Goal: Information Seeking & Learning: Check status

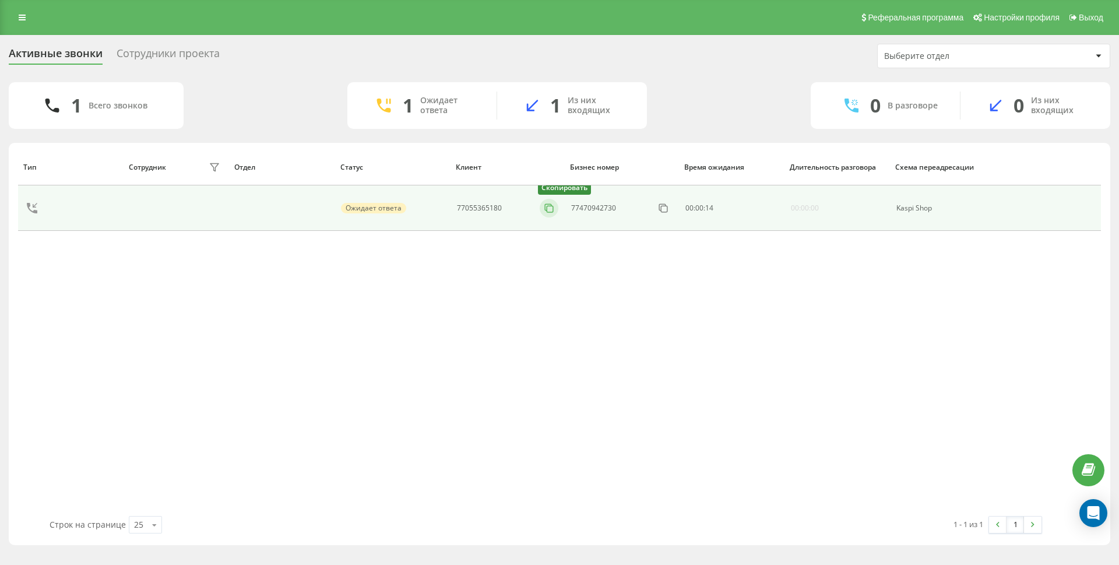
click at [543, 206] on icon at bounding box center [549, 208] width 12 height 12
click at [544, 207] on icon at bounding box center [549, 208] width 12 height 12
click at [549, 210] on icon at bounding box center [549, 208] width 12 height 12
click at [543, 206] on icon at bounding box center [549, 208] width 12 height 12
click at [543, 210] on icon at bounding box center [549, 208] width 12 height 12
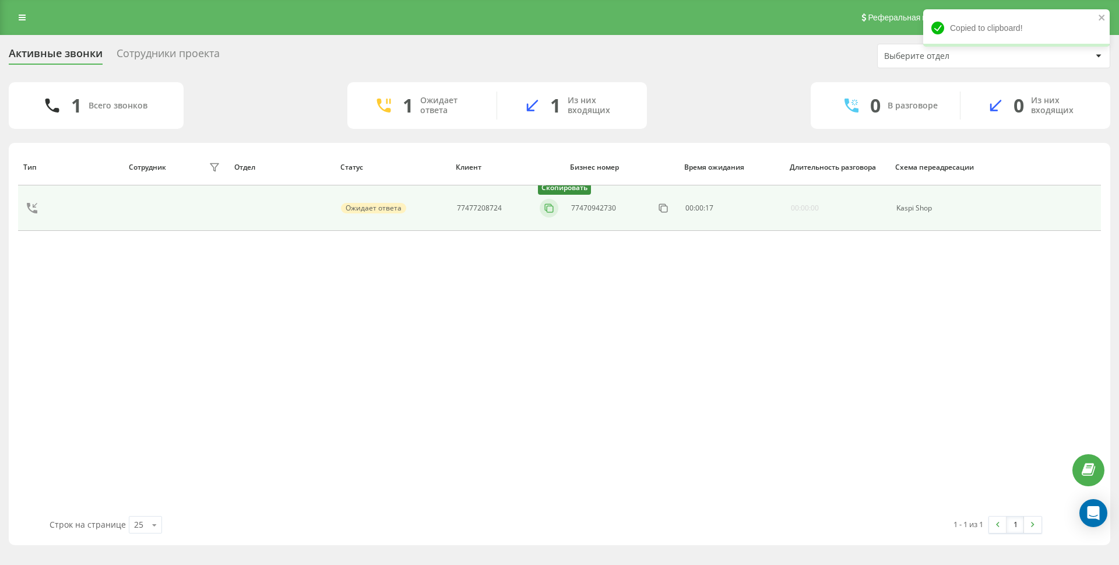
click at [545, 209] on icon at bounding box center [548, 207] width 6 height 6
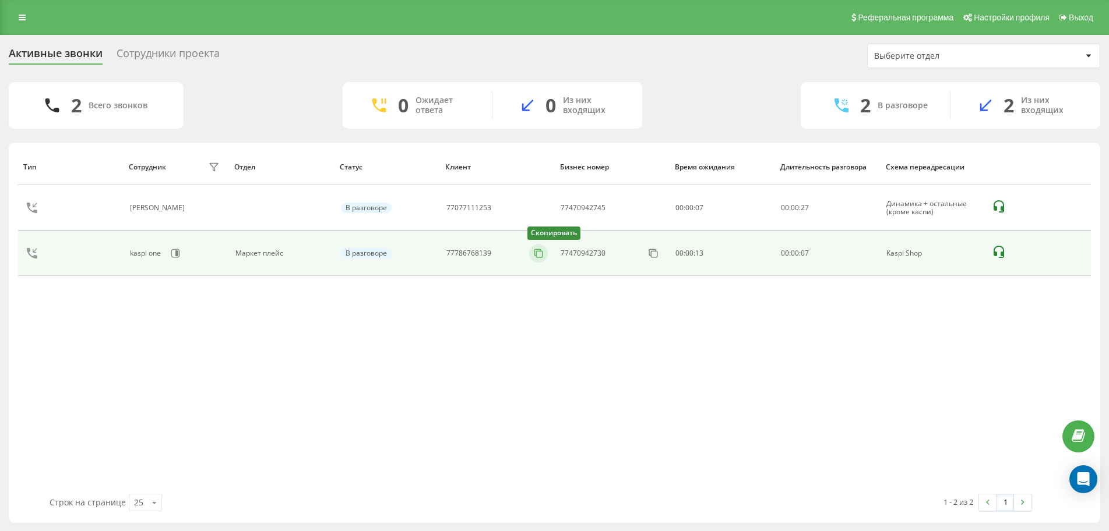
click at [544, 249] on icon at bounding box center [538, 254] width 12 height 12
click at [549, 257] on icon at bounding box center [544, 254] width 12 height 12
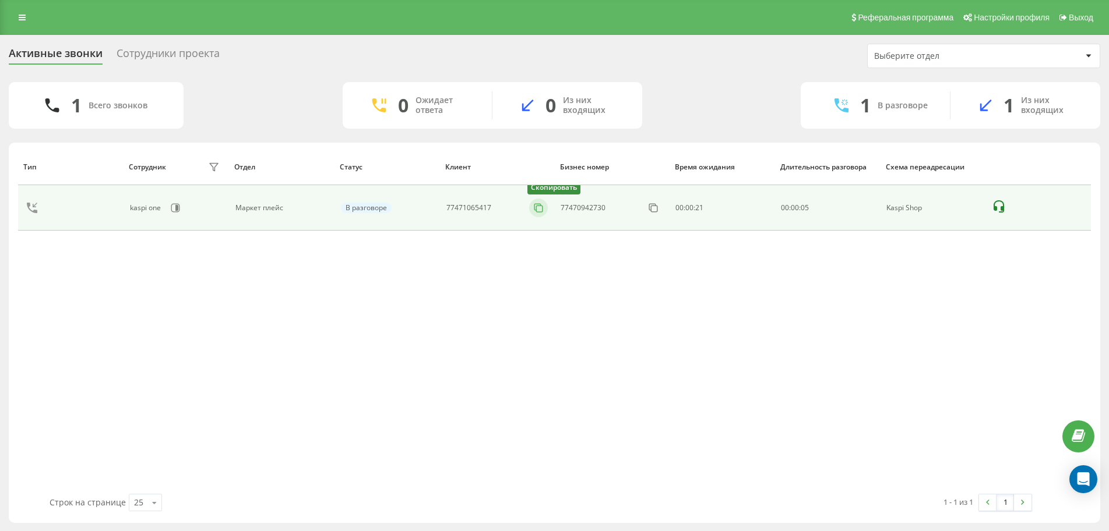
click at [532, 204] on icon at bounding box center [538, 208] width 12 height 12
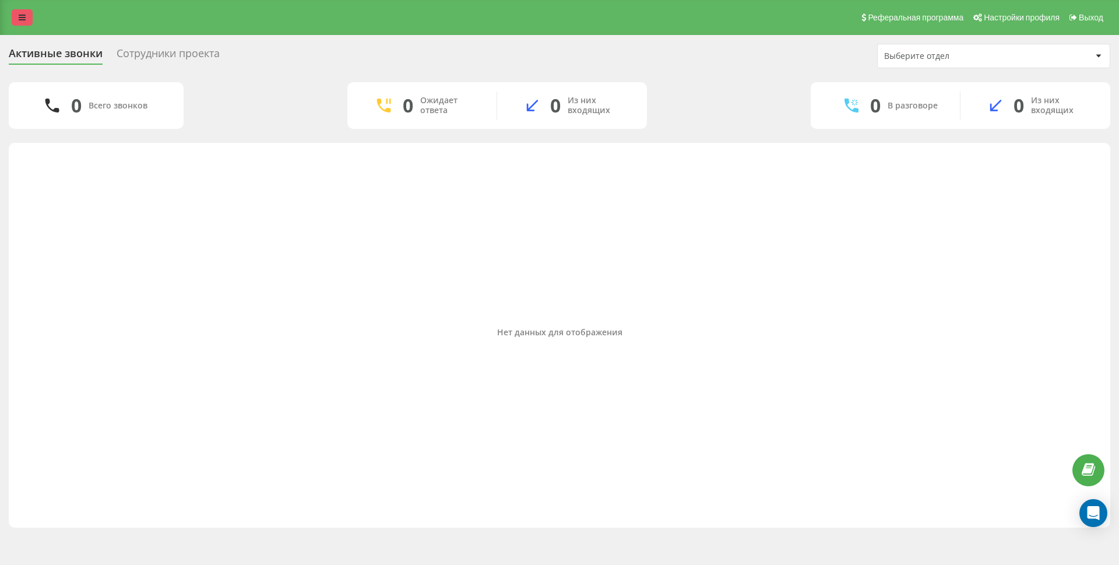
click at [17, 17] on link at bounding box center [22, 17] width 21 height 16
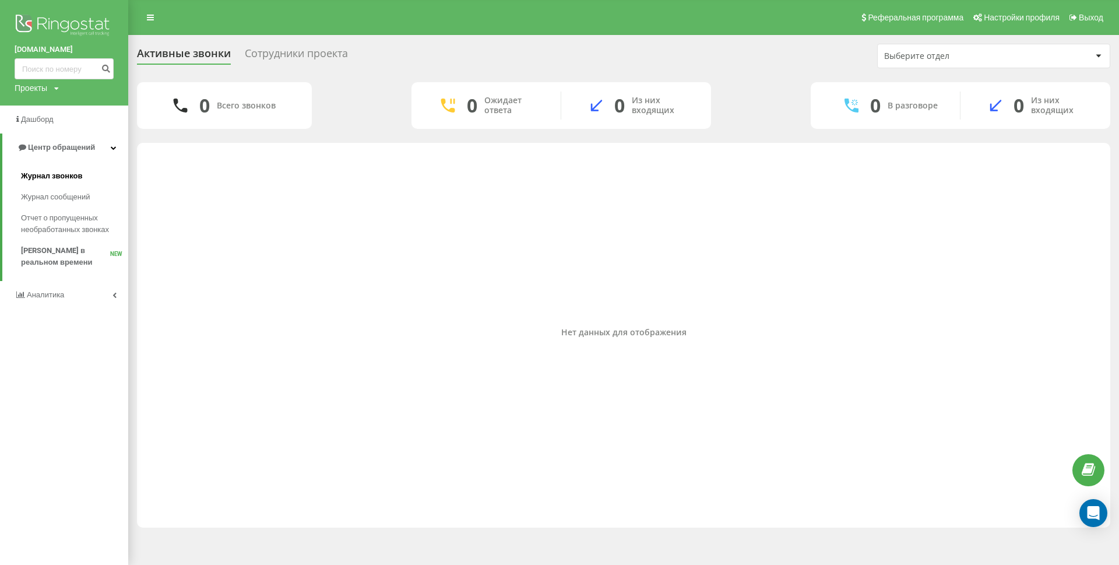
click at [65, 180] on span "Журнал звонков" at bounding box center [51, 176] width 61 height 12
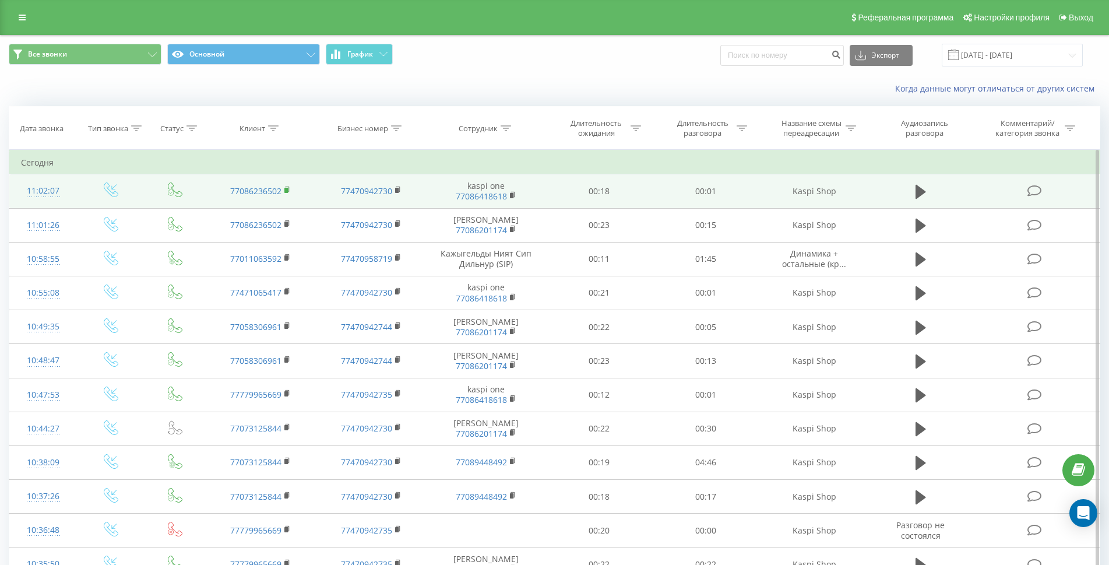
click at [289, 188] on icon at bounding box center [287, 188] width 4 height 5
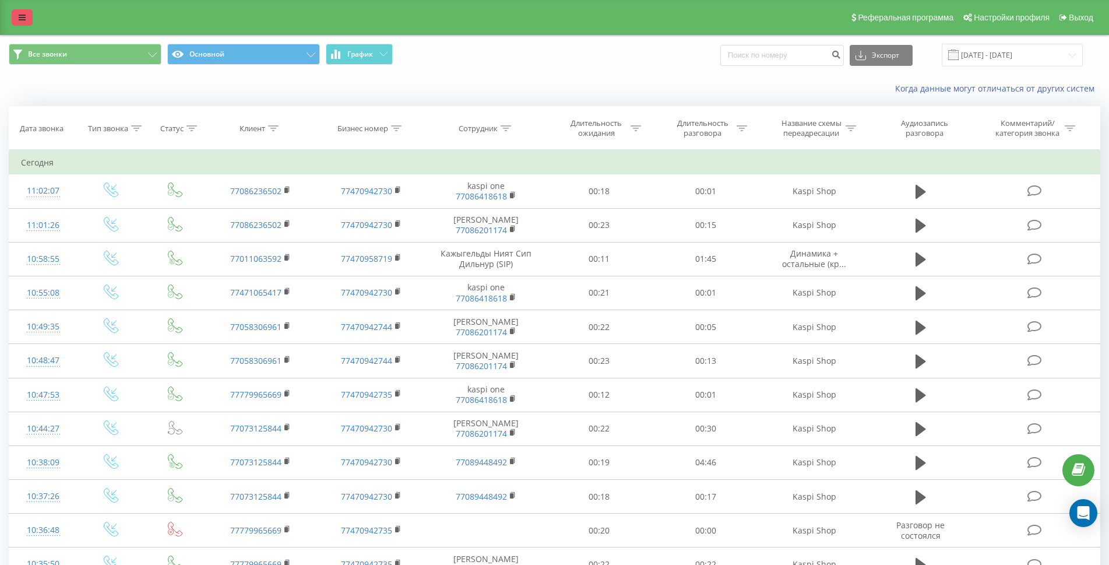
click at [15, 19] on link at bounding box center [22, 17] width 21 height 16
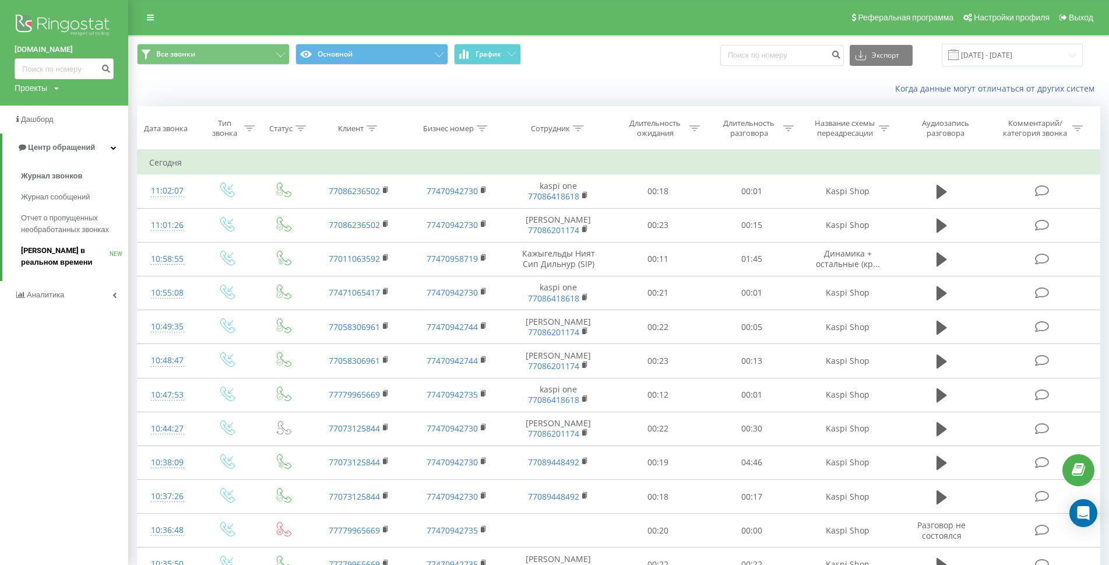
click at [61, 256] on span "[PERSON_NAME] в реальном времени" at bounding box center [65, 256] width 89 height 23
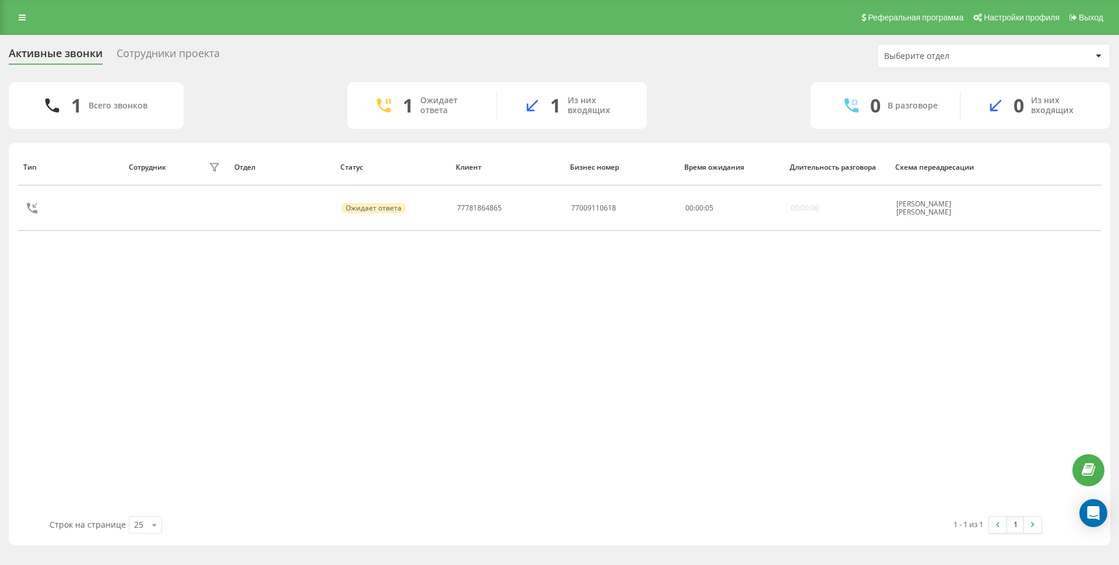
click at [3, 16] on div "Реферальная программа Настройки профиля Выход" at bounding box center [559, 17] width 1119 height 35
click at [20, 16] on icon at bounding box center [22, 17] width 7 height 8
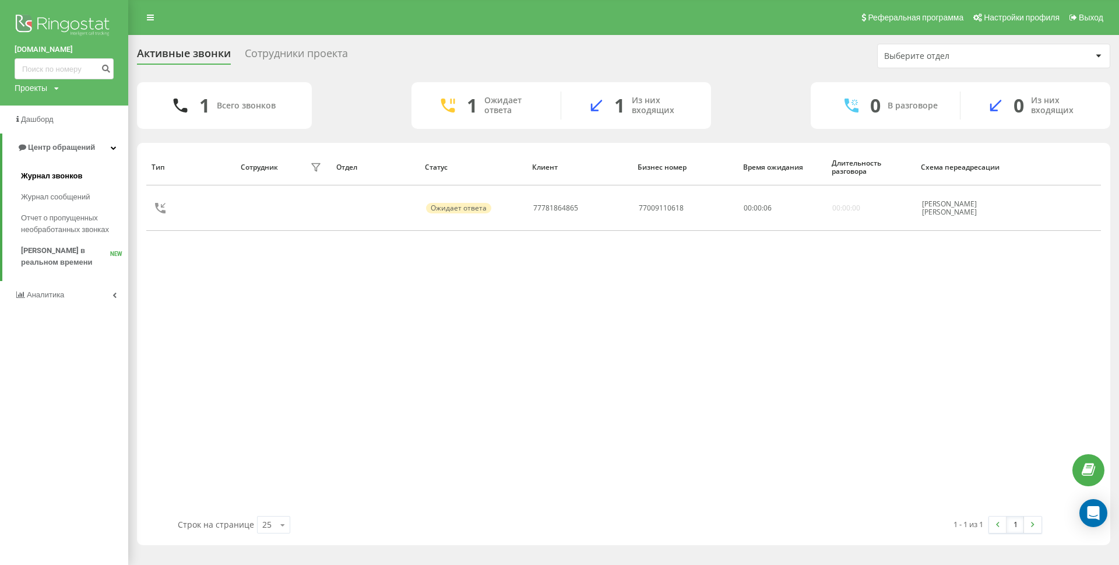
click at [46, 175] on span "Журнал звонков" at bounding box center [51, 176] width 61 height 12
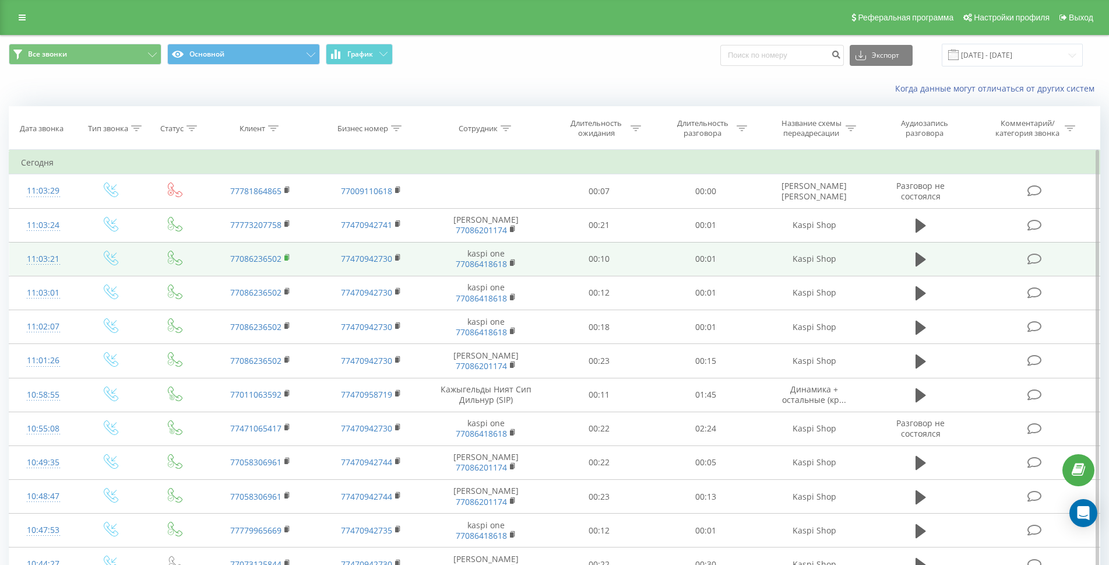
click at [288, 255] on icon at bounding box center [287, 257] width 6 height 8
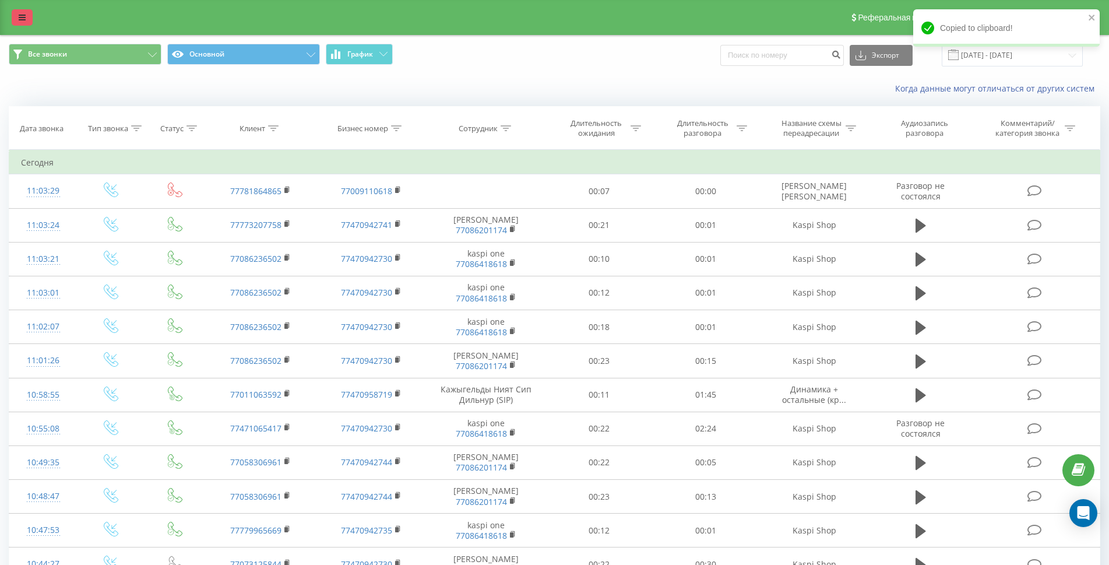
click at [21, 12] on link at bounding box center [22, 17] width 21 height 16
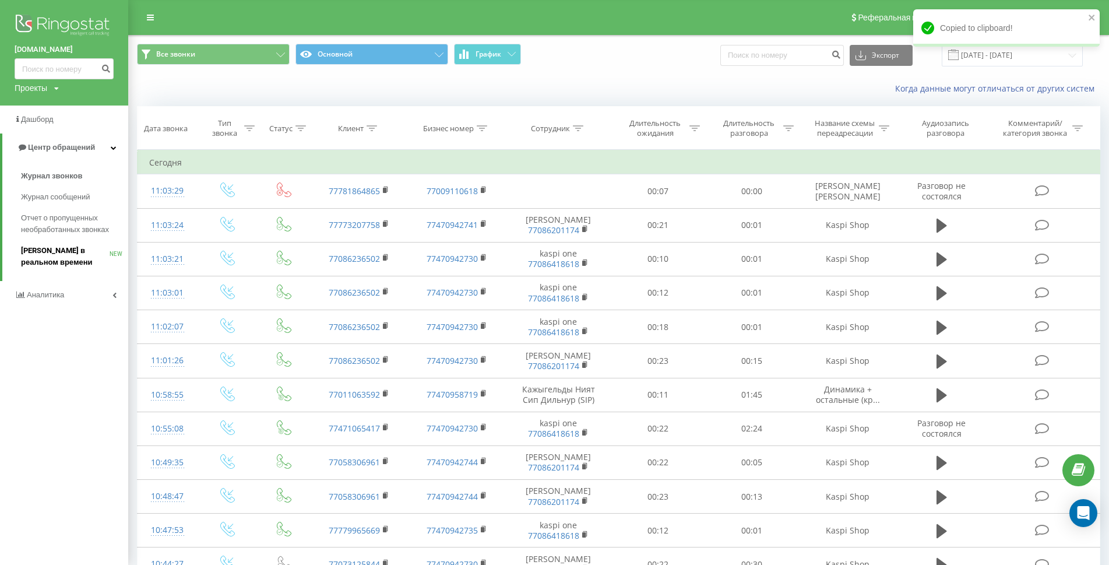
click at [72, 253] on span "[PERSON_NAME] в реальном времени" at bounding box center [65, 256] width 89 height 23
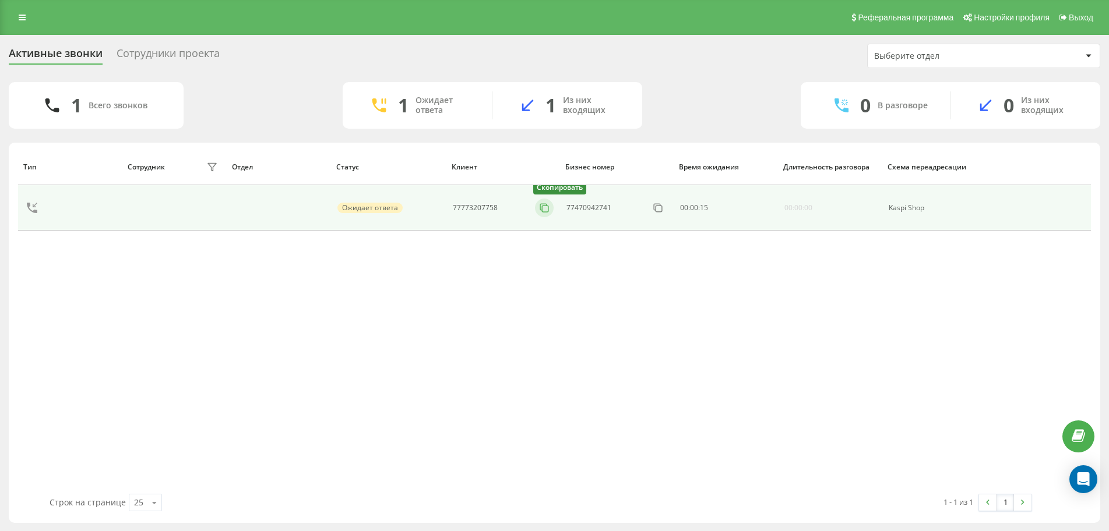
click at [548, 208] on icon at bounding box center [544, 208] width 12 height 12
click at [544, 211] on icon at bounding box center [544, 208] width 12 height 12
click at [544, 207] on icon at bounding box center [538, 208] width 12 height 12
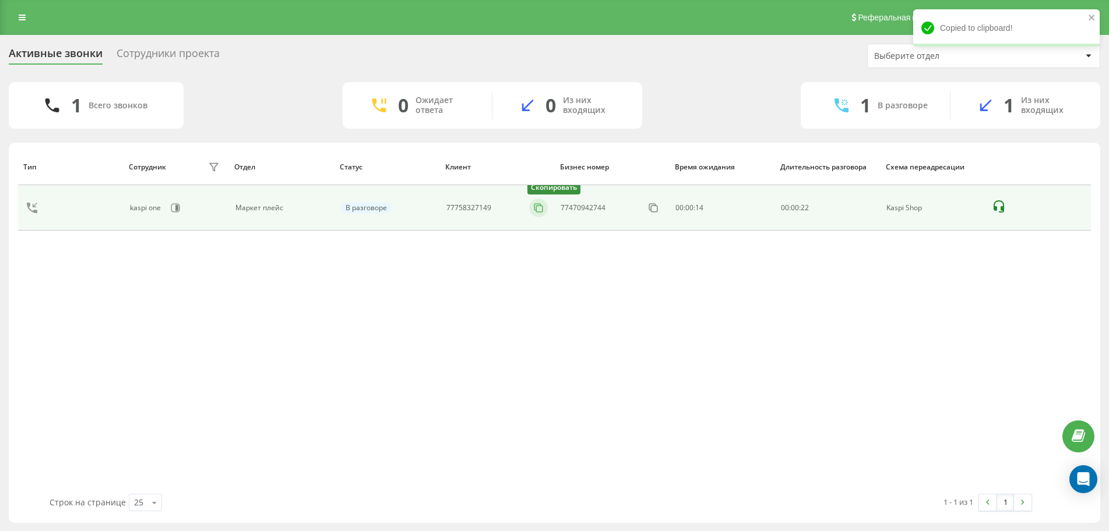
click at [541, 211] on icon at bounding box center [538, 208] width 12 height 12
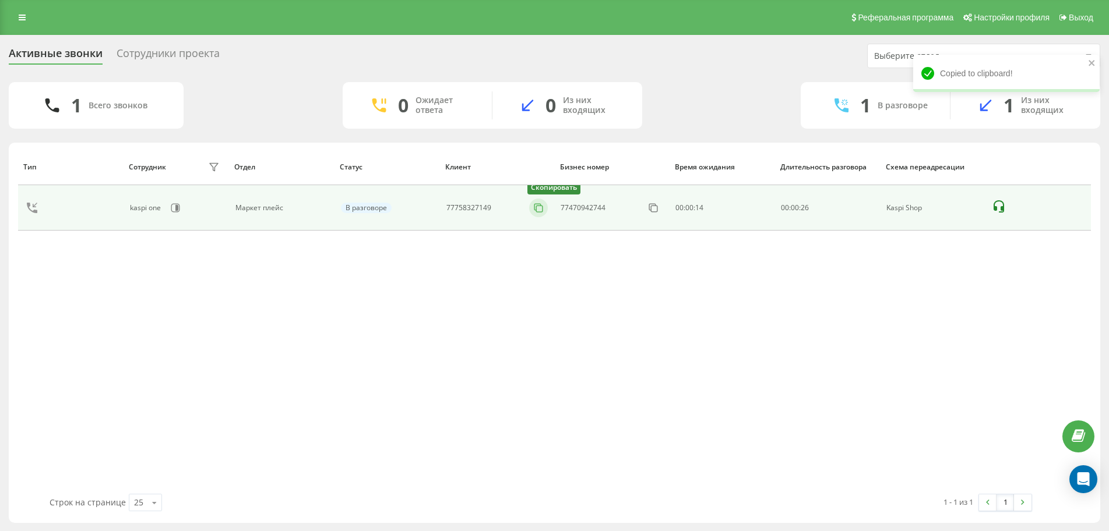
click at [538, 203] on icon at bounding box center [538, 208] width 12 height 12
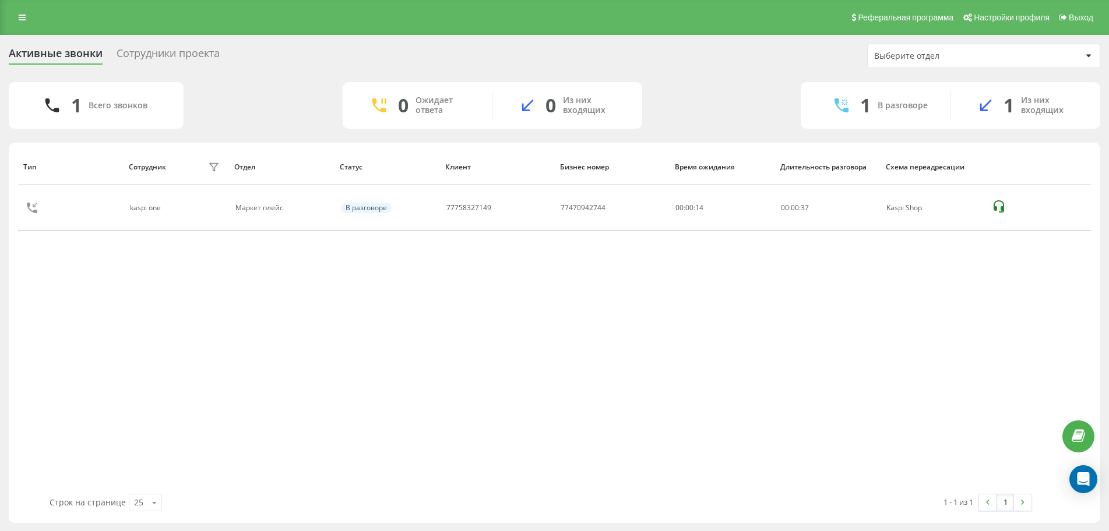
click at [539, 162] on th "Клиент" at bounding box center [497, 167] width 115 height 37
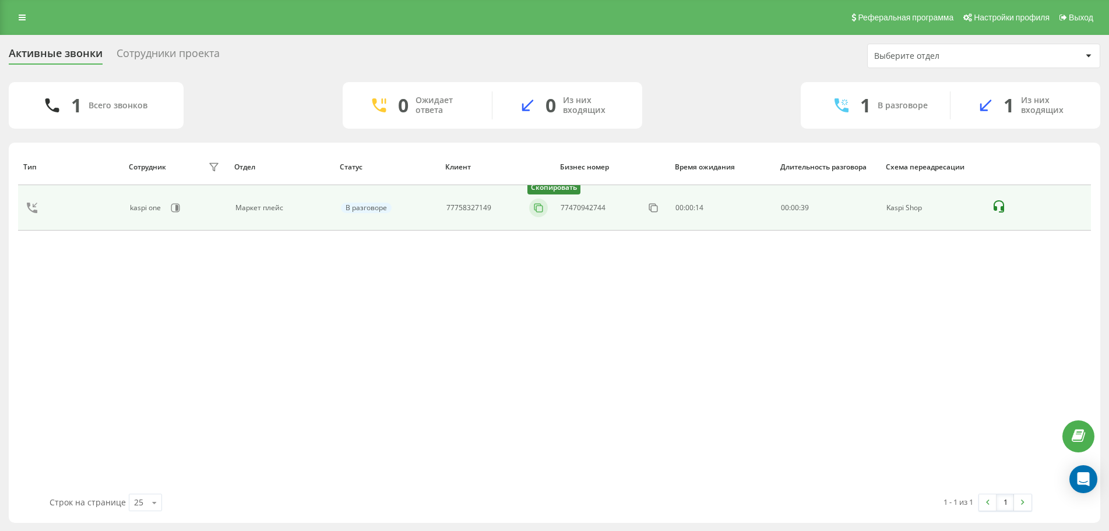
click at [539, 209] on icon at bounding box center [538, 208] width 12 height 12
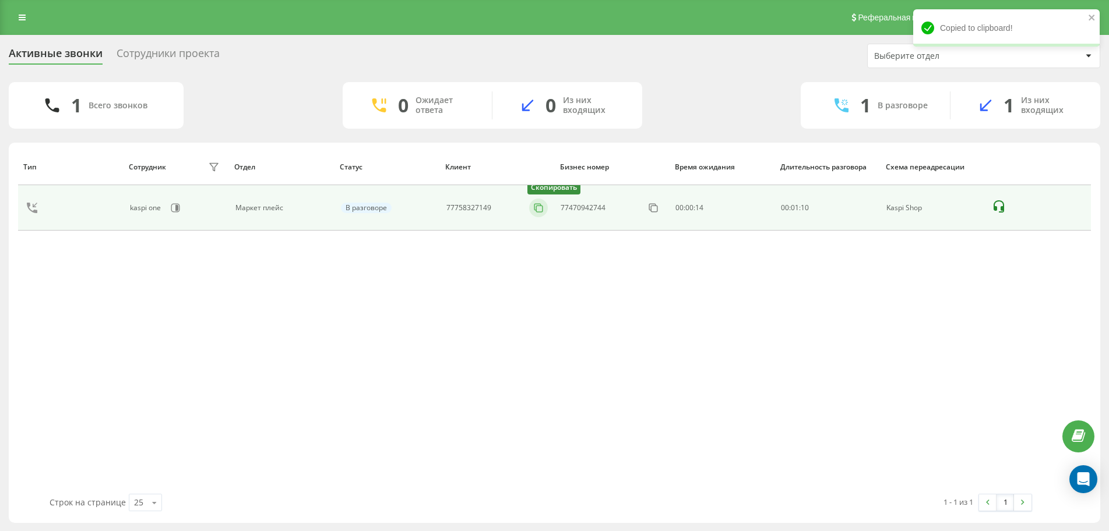
click at [545, 209] on button at bounding box center [538, 208] width 19 height 13
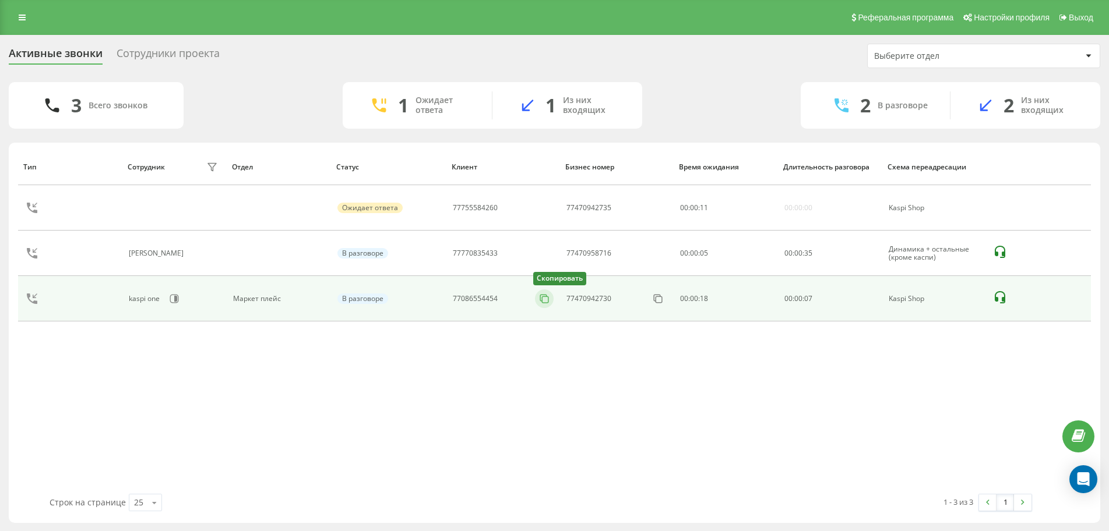
click at [550, 301] on button at bounding box center [544, 298] width 19 height 13
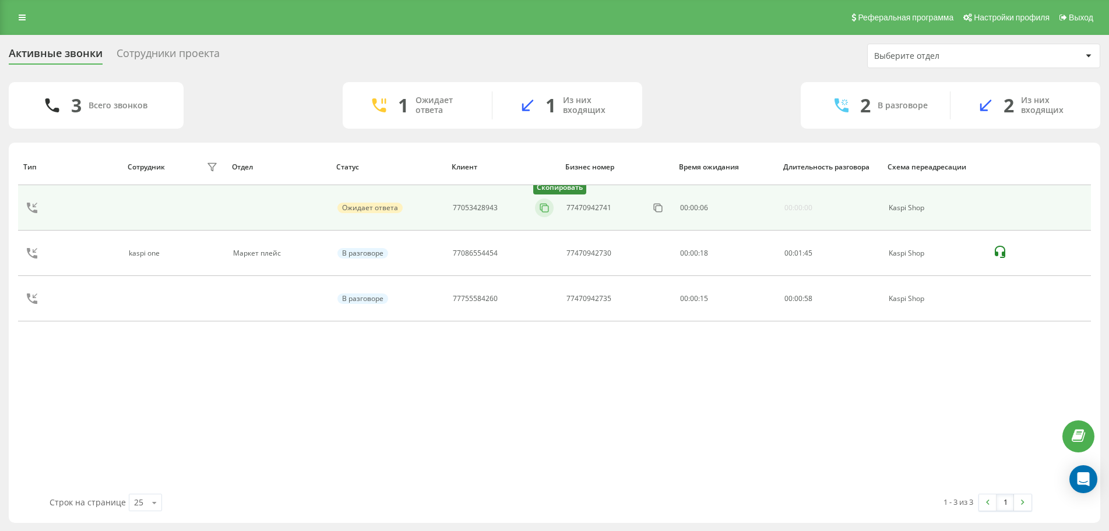
click at [539, 207] on icon at bounding box center [544, 208] width 12 height 12
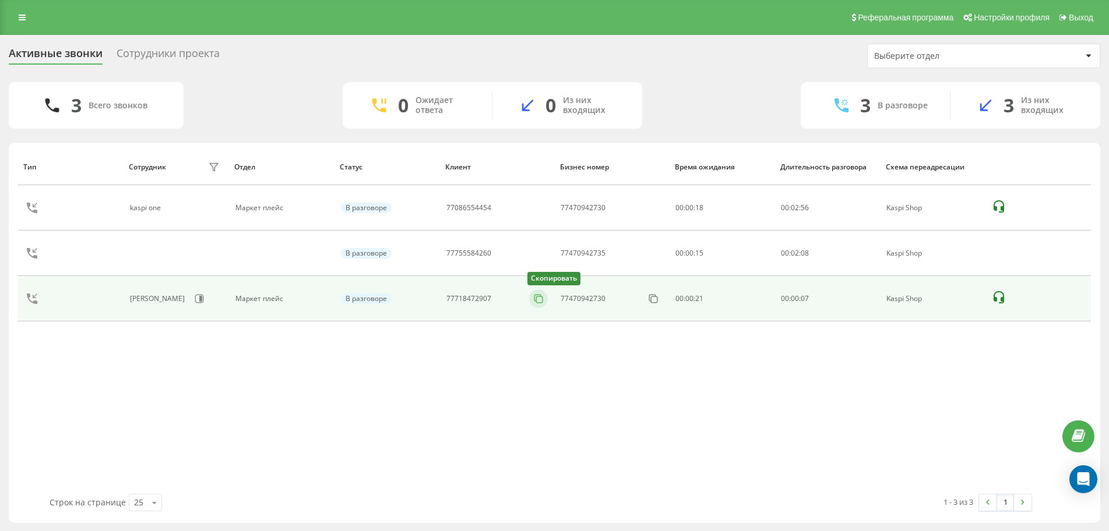
click at [535, 298] on icon at bounding box center [538, 298] width 6 height 6
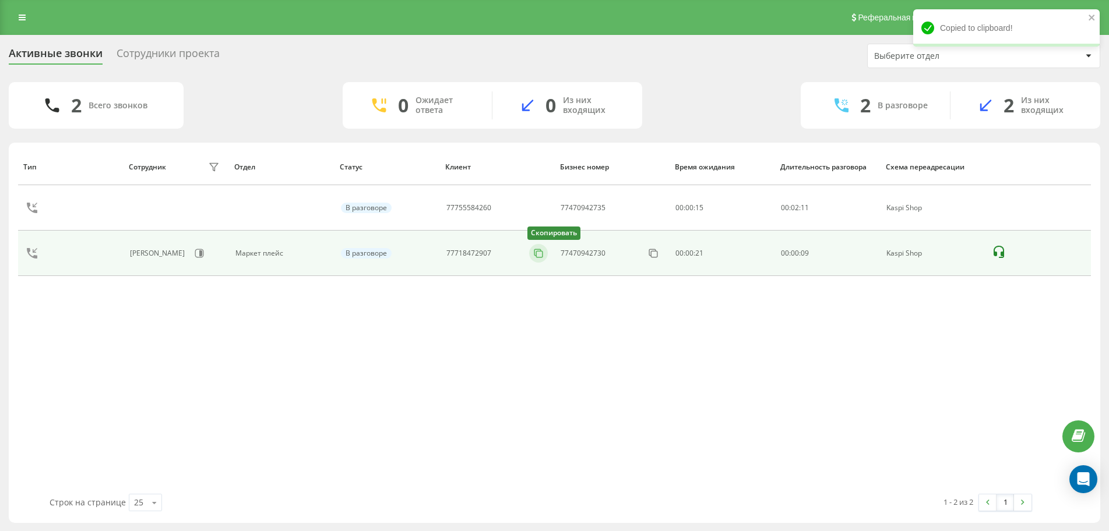
click at [538, 251] on icon at bounding box center [538, 254] width 12 height 12
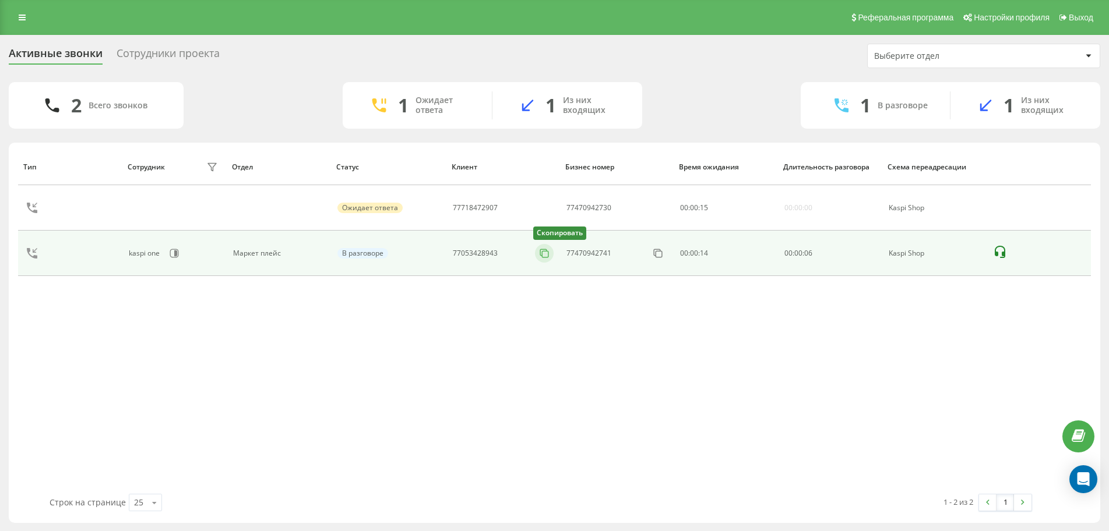
click at [545, 257] on icon at bounding box center [544, 254] width 12 height 12
click at [537, 257] on rect at bounding box center [540, 254] width 6 height 6
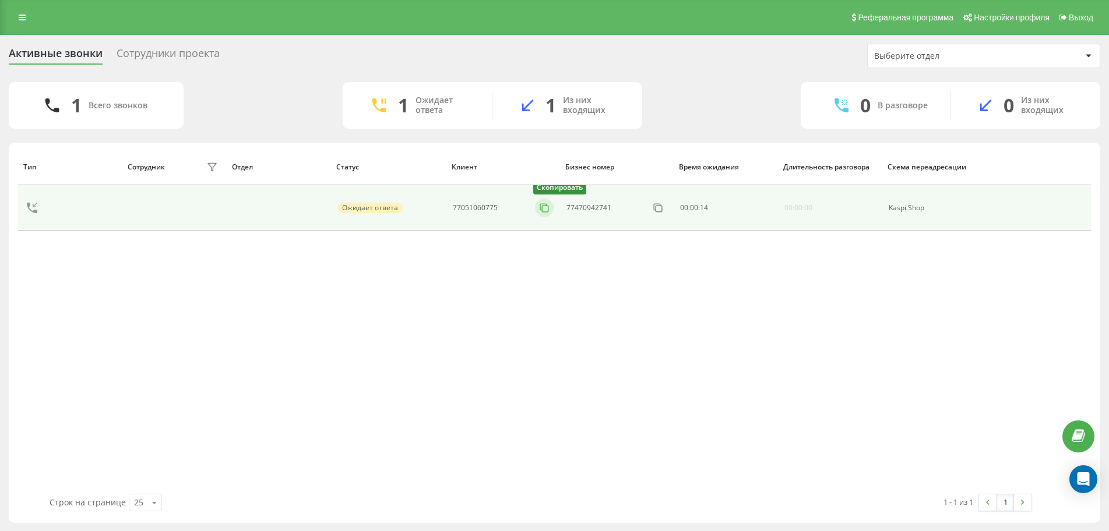
click at [540, 212] on icon at bounding box center [544, 208] width 12 height 12
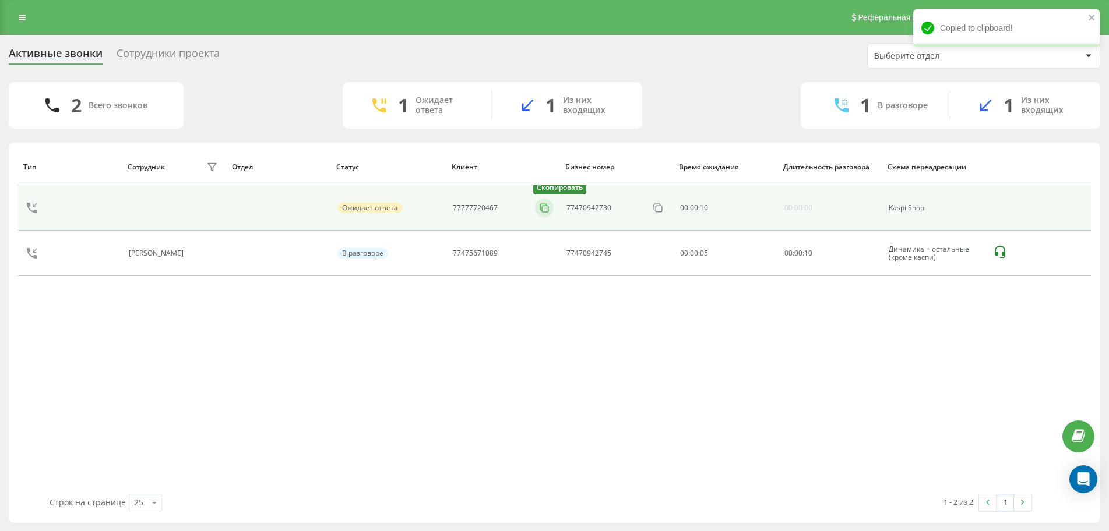
click at [546, 208] on icon at bounding box center [544, 208] width 12 height 12
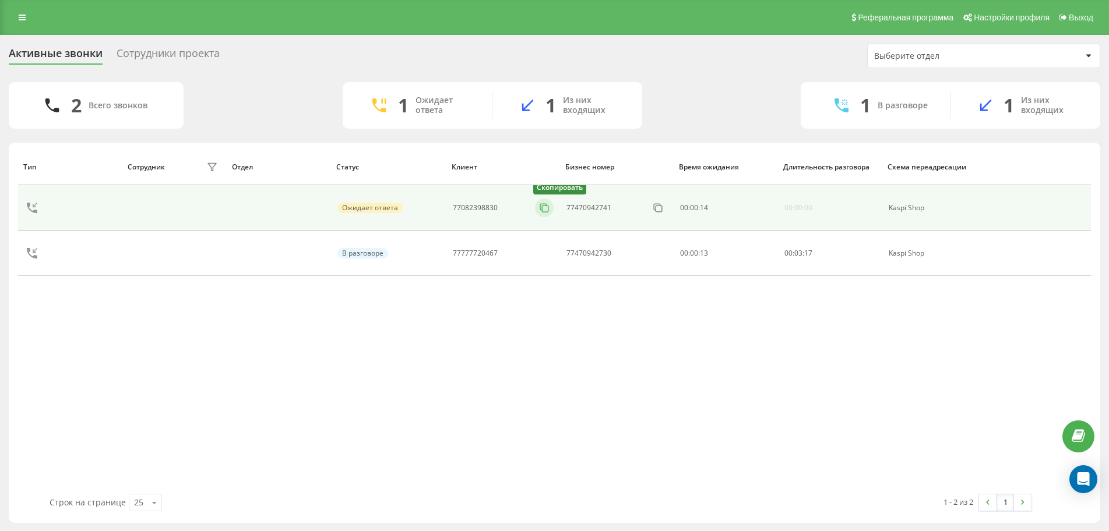
click at [541, 208] on icon at bounding box center [544, 208] width 12 height 12
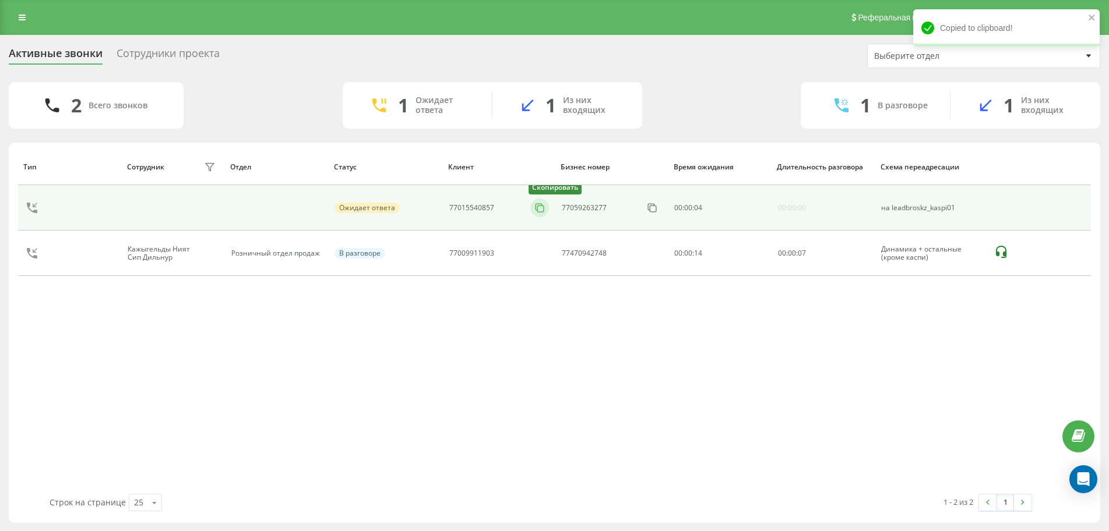
click at [538, 210] on icon at bounding box center [540, 208] width 12 height 12
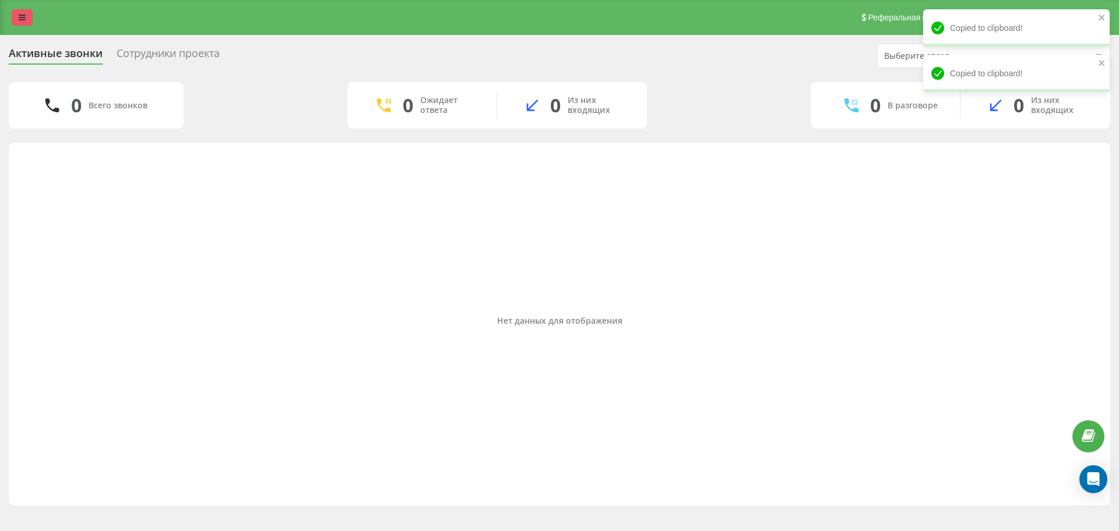
click at [26, 19] on link at bounding box center [22, 17] width 21 height 16
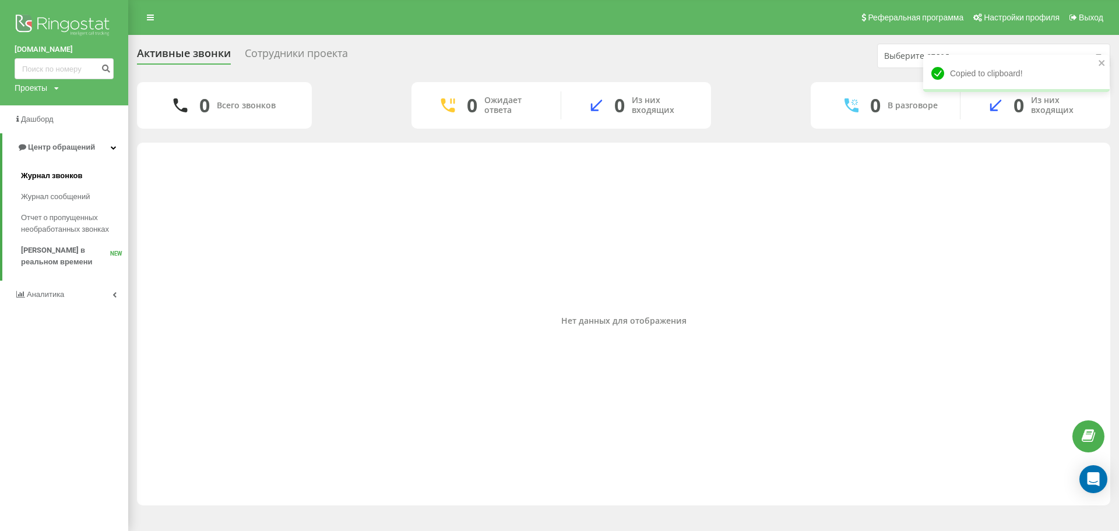
click at [30, 179] on span "Журнал звонков" at bounding box center [51, 176] width 61 height 12
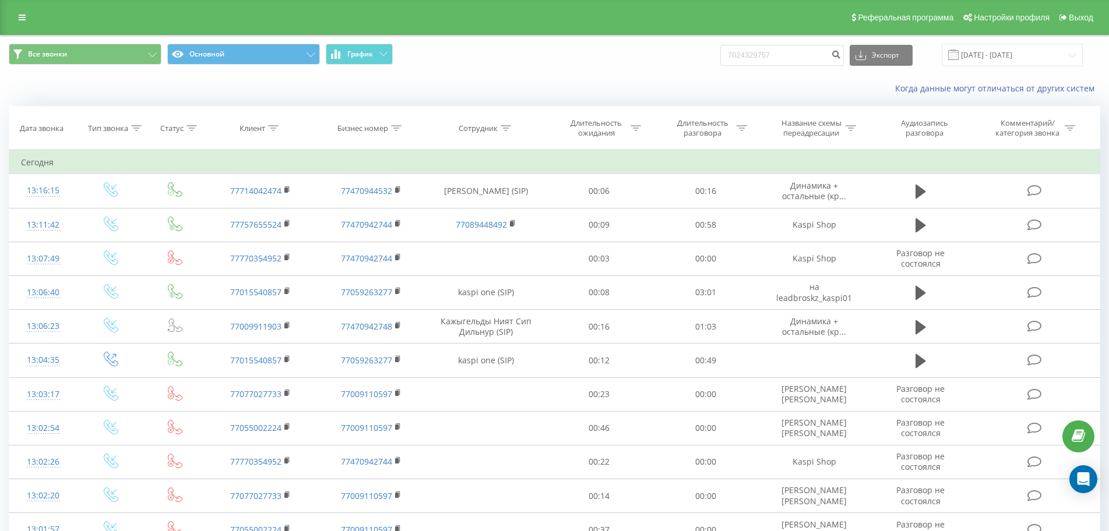
type input "7024329757"
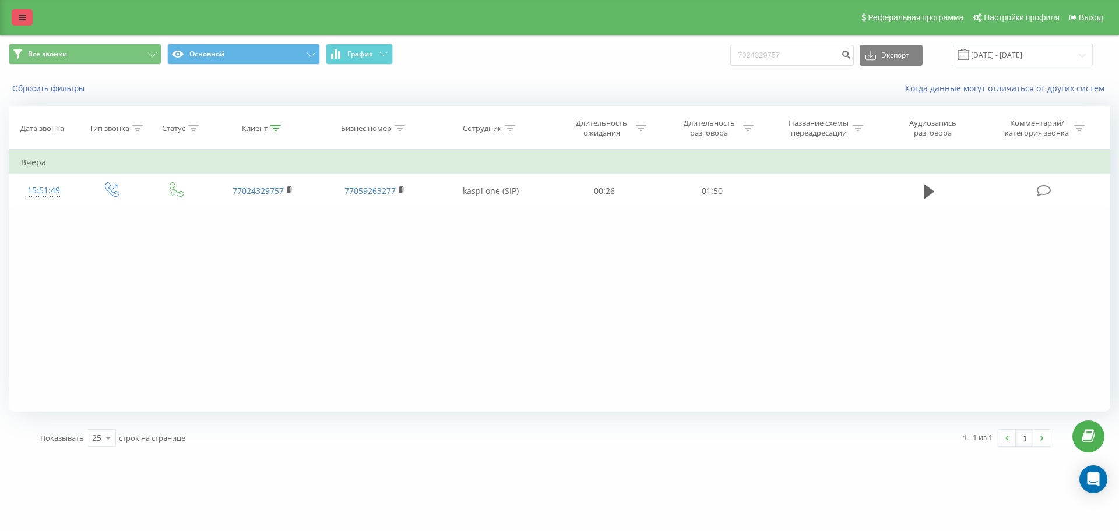
click at [24, 20] on icon at bounding box center [22, 17] width 7 height 8
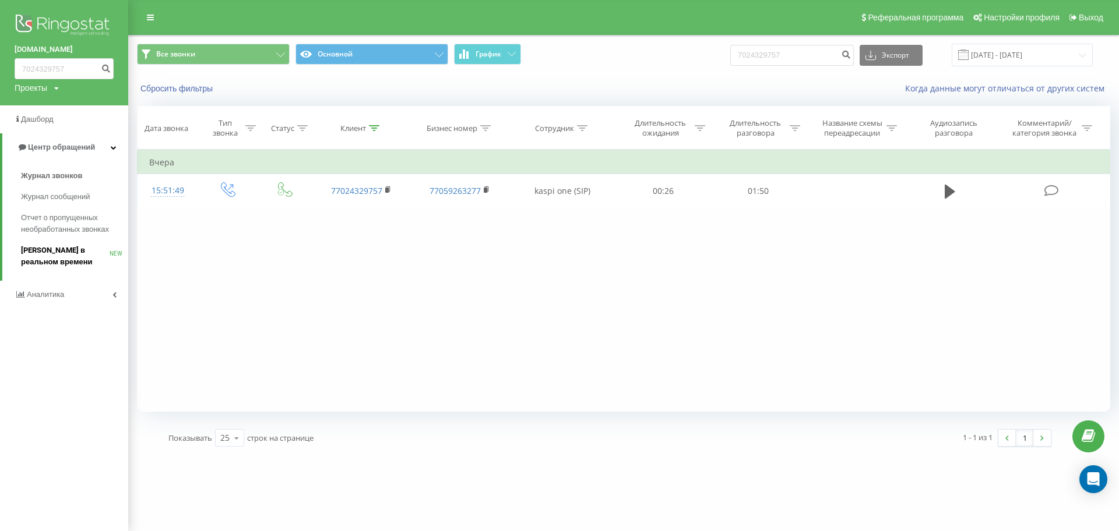
click at [73, 257] on span "[PERSON_NAME] в реальном времени" at bounding box center [65, 256] width 89 height 23
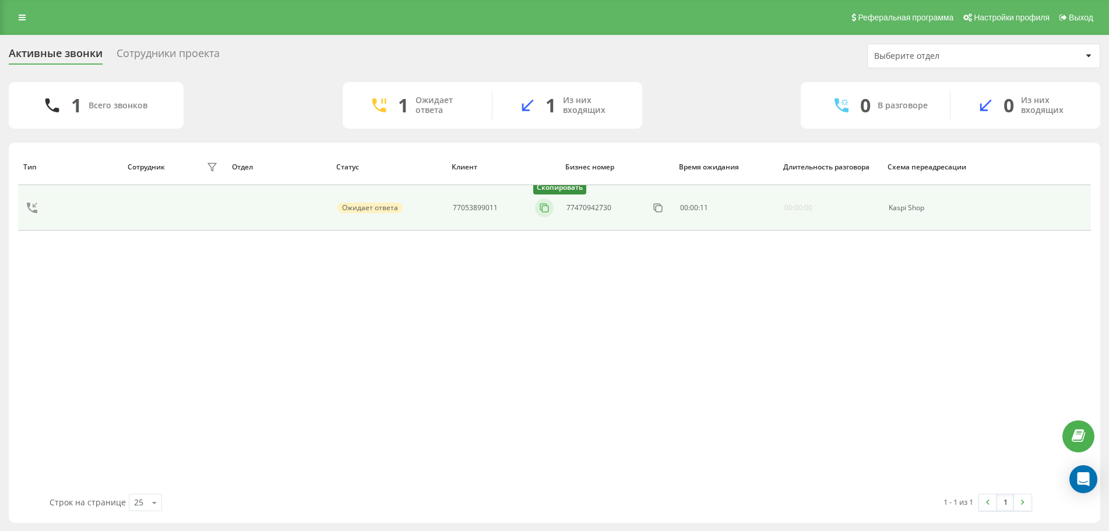
click at [537, 209] on button at bounding box center [544, 208] width 19 height 13
click at [542, 207] on rect at bounding box center [540, 209] width 6 height 6
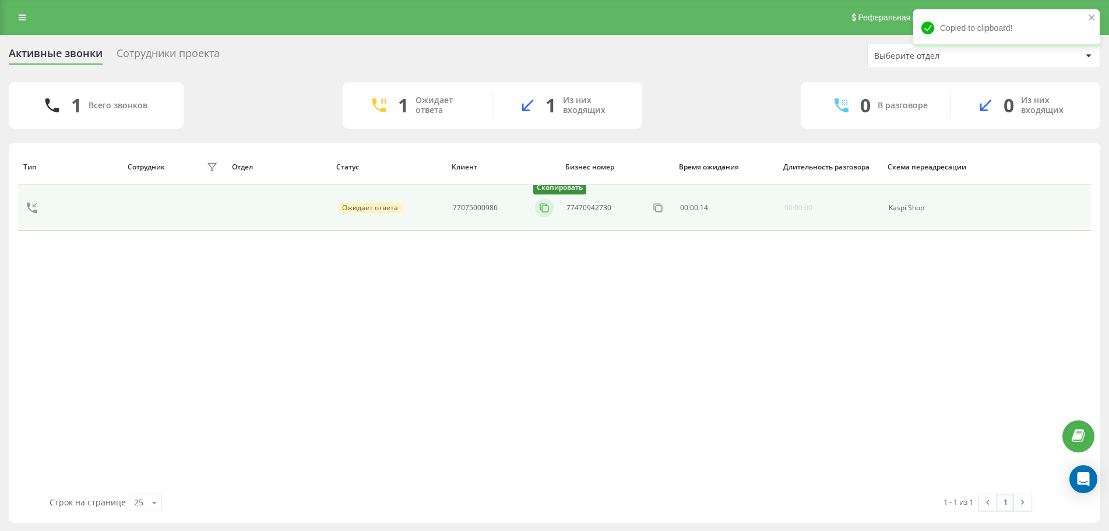
click at [547, 207] on icon at bounding box center [544, 208] width 12 height 12
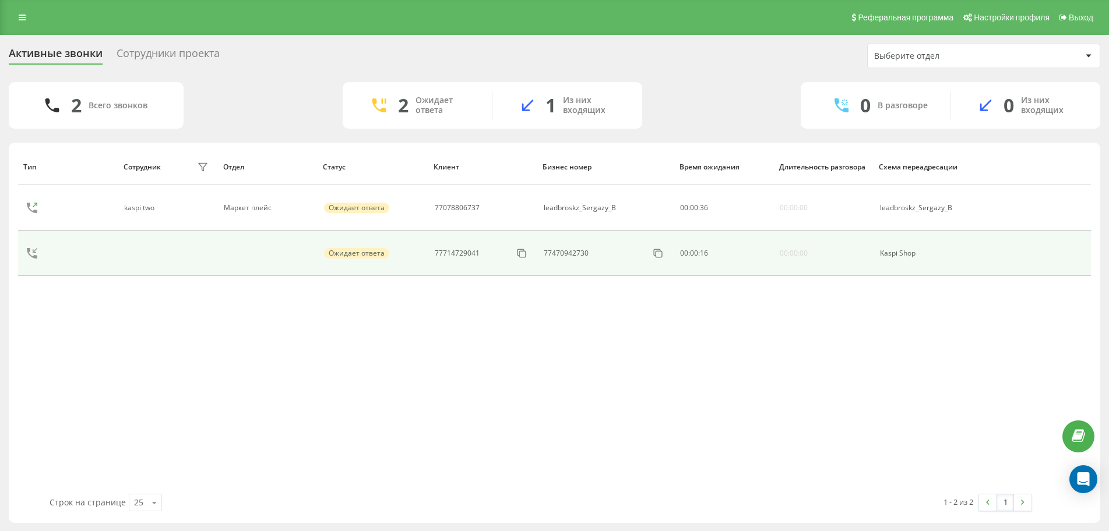
click at [531, 253] on td "77714729041" at bounding box center [482, 253] width 109 height 45
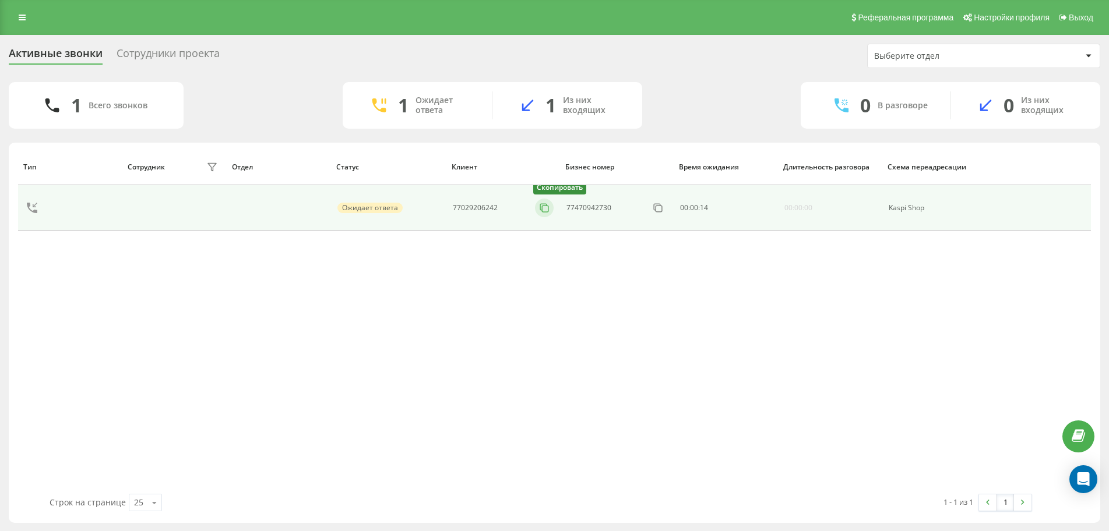
click at [545, 210] on icon at bounding box center [544, 208] width 12 height 12
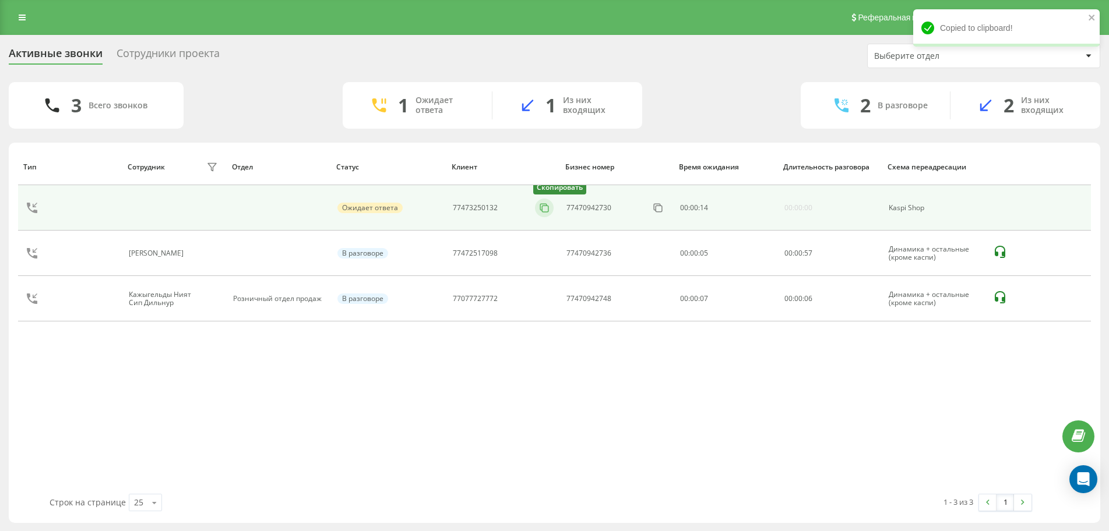
click at [544, 206] on icon at bounding box center [544, 208] width 12 height 12
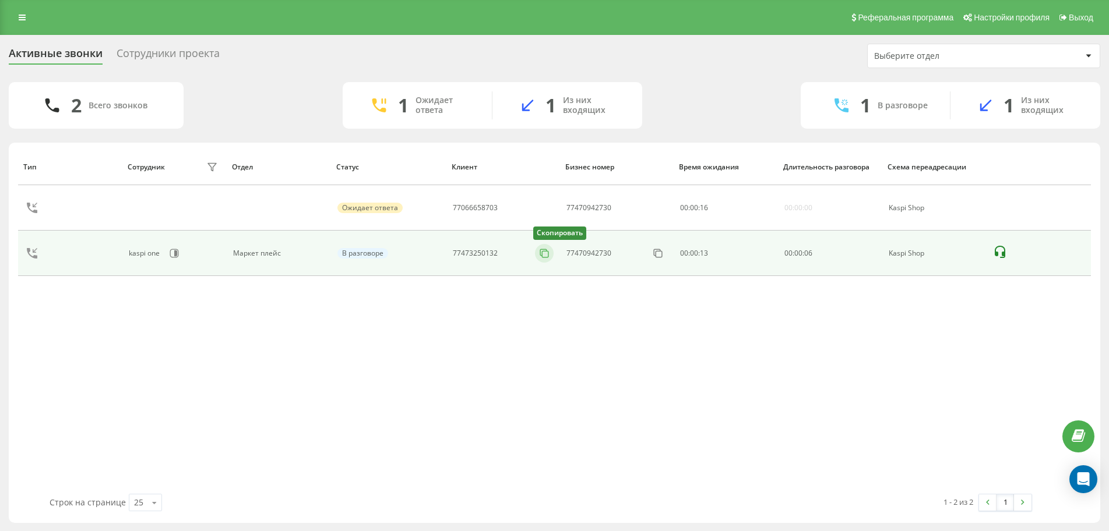
click at [544, 257] on icon at bounding box center [544, 254] width 12 height 12
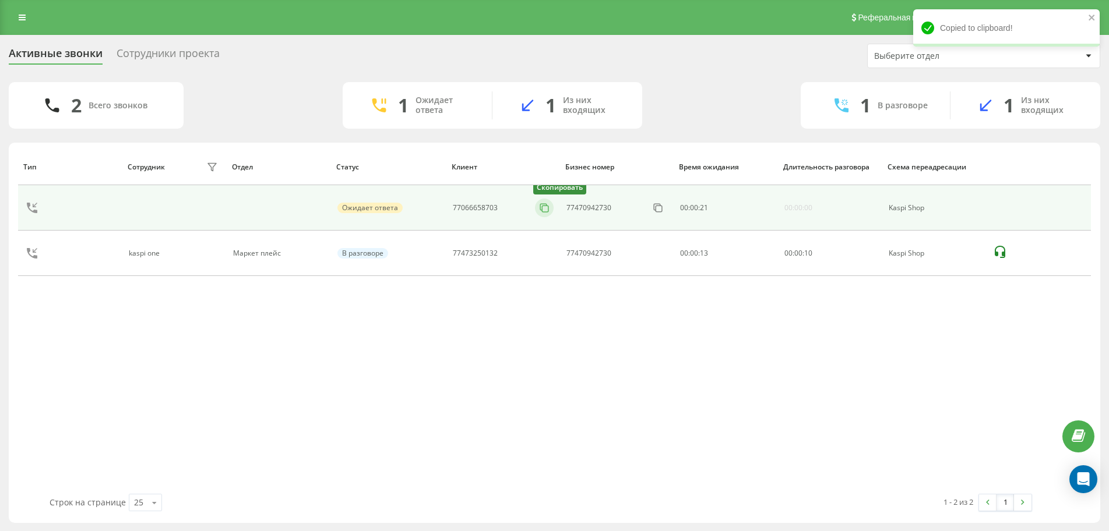
click at [541, 207] on icon at bounding box center [544, 208] width 12 height 12
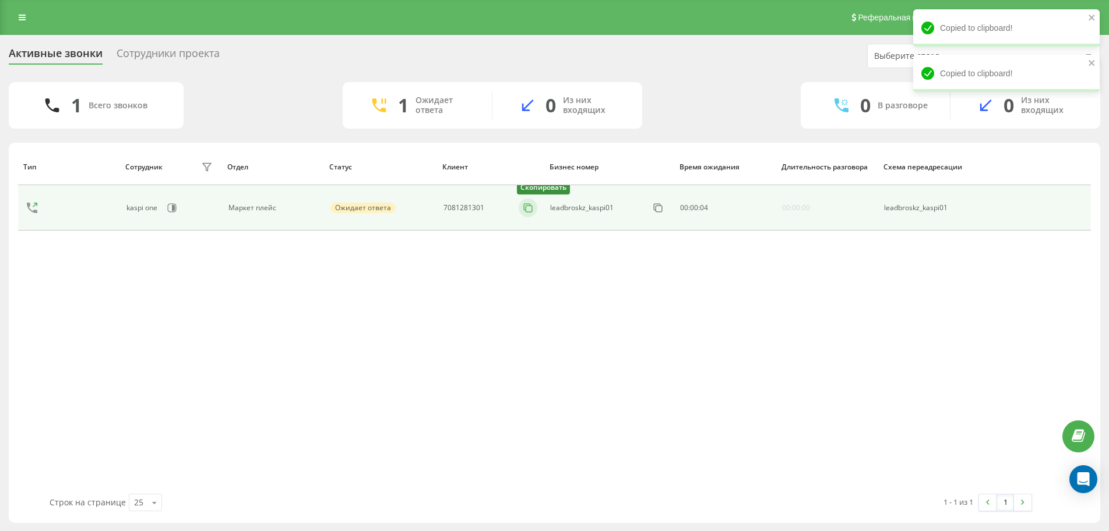
click at [526, 204] on icon at bounding box center [528, 208] width 12 height 12
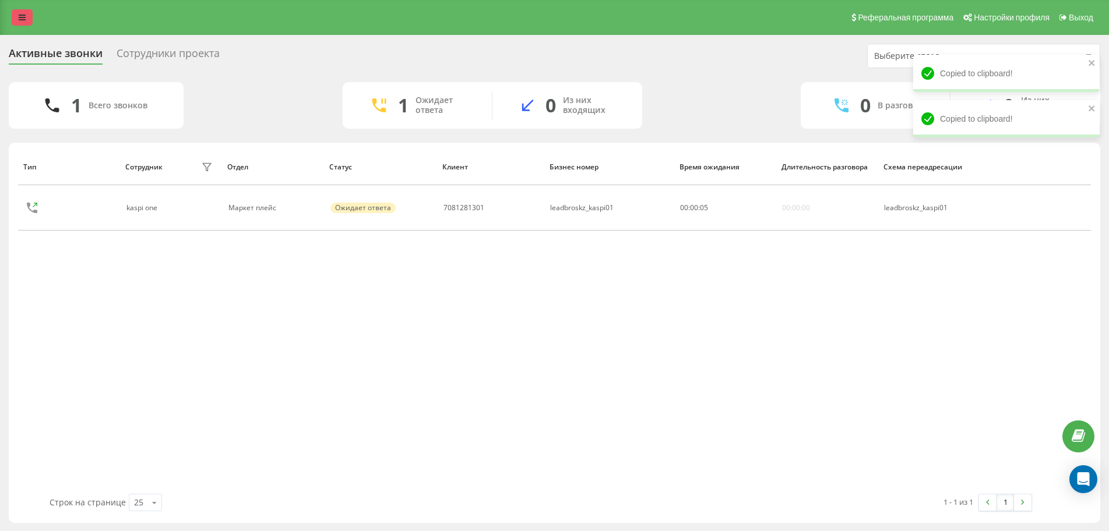
click at [24, 21] on icon at bounding box center [22, 17] width 7 height 8
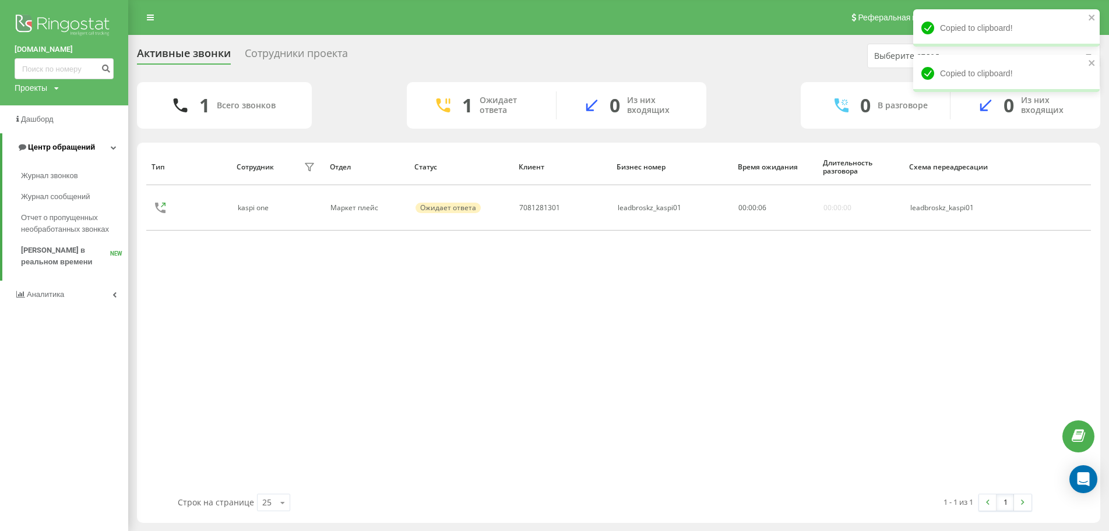
click at [66, 183] on link "Журнал звонков" at bounding box center [74, 175] width 107 height 21
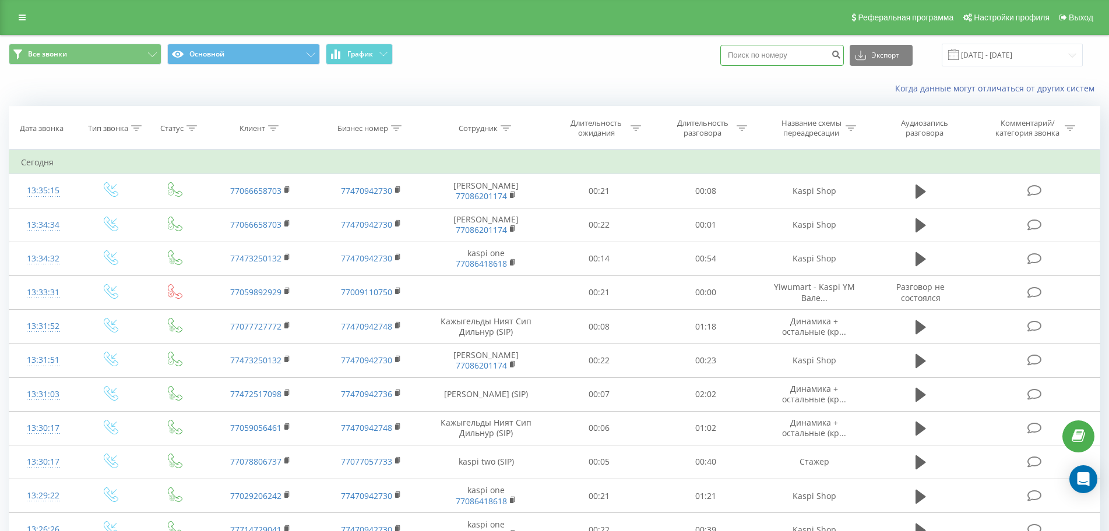
paste input "7081281301"
type input "7081281301"
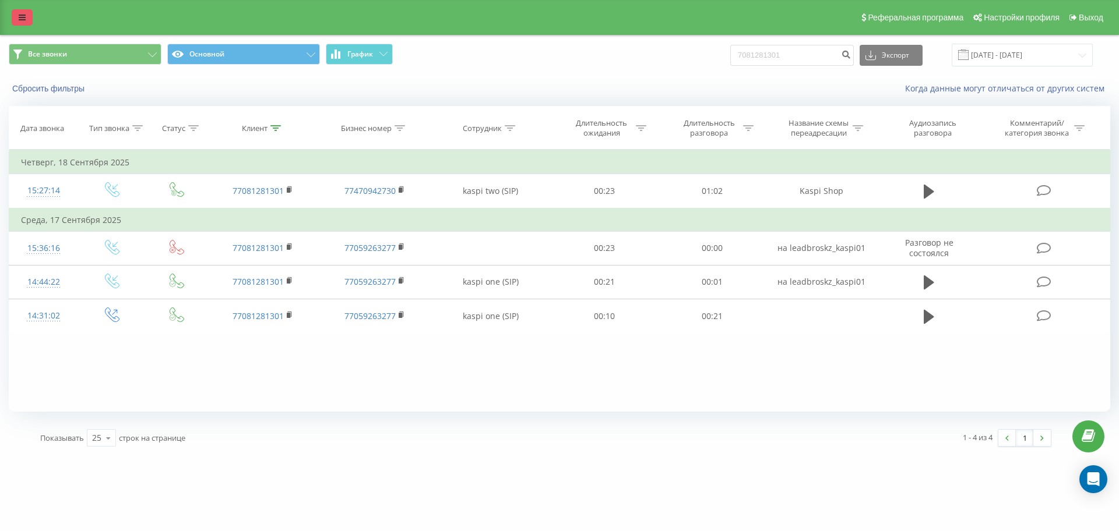
click at [26, 17] on link at bounding box center [22, 17] width 21 height 16
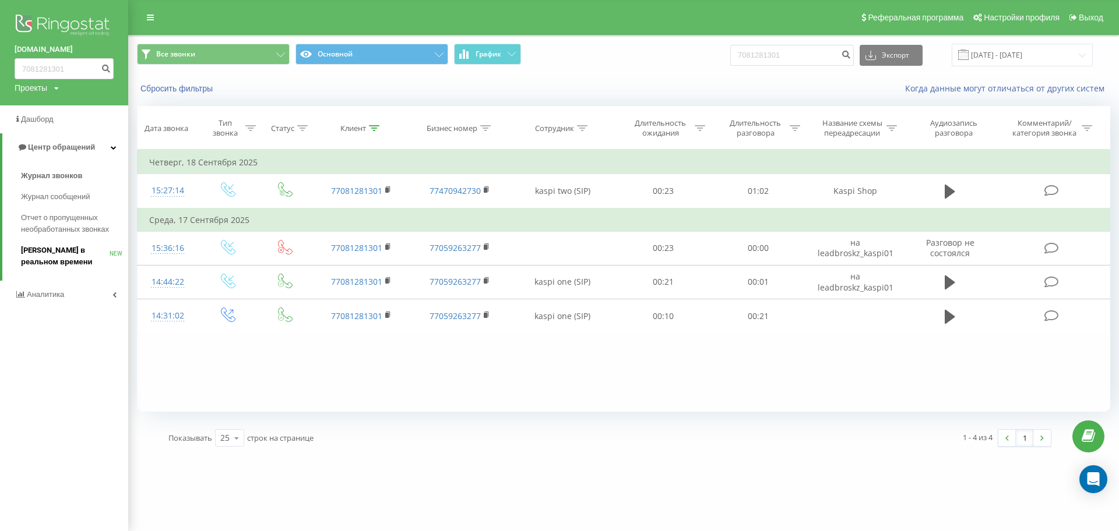
click at [51, 244] on link "[PERSON_NAME] в реальном времени NEW" at bounding box center [74, 256] width 107 height 33
